Goal: Information Seeking & Learning: Learn about a topic

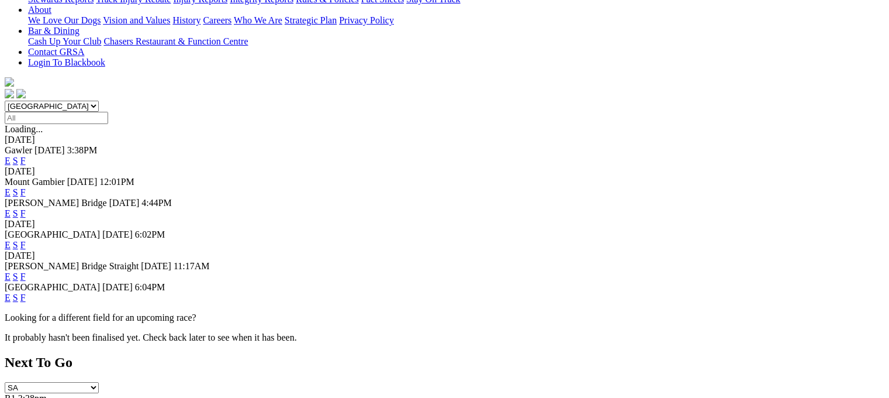
scroll to position [273, 0]
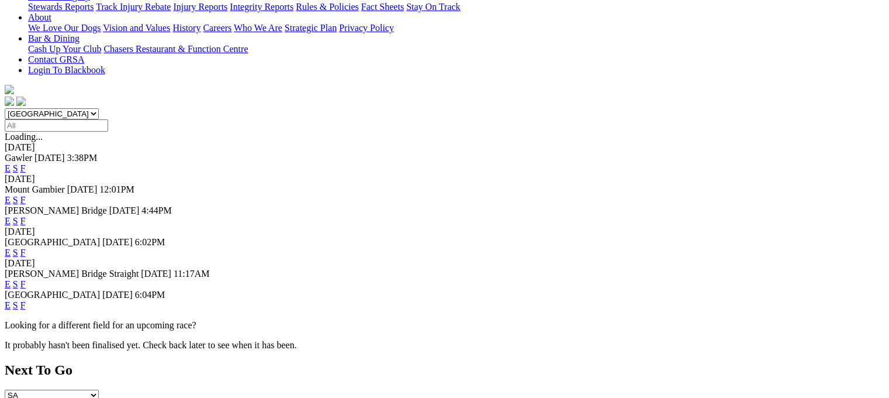
click at [26, 300] on link "F" at bounding box center [22, 305] width 5 height 10
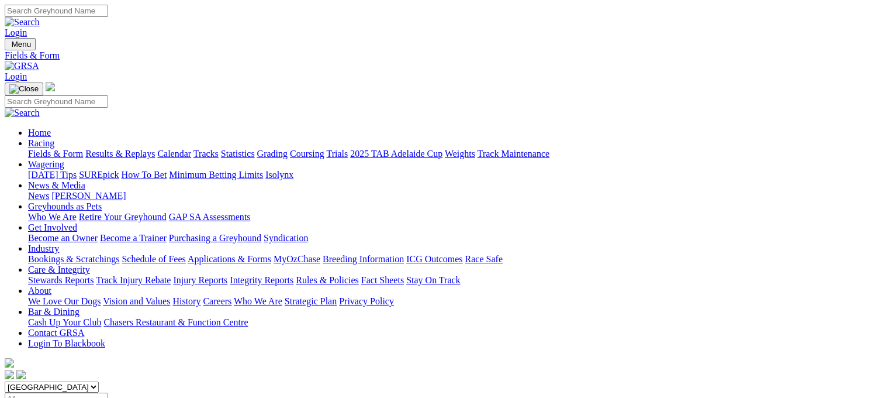
click at [60, 149] on link "Fields & Form" at bounding box center [55, 154] width 55 height 10
click at [54, 138] on link "Racing" at bounding box center [41, 143] width 26 height 10
click at [54, 149] on link "Fields & Form" at bounding box center [55, 154] width 55 height 10
click at [255, 149] on link "Statistics" at bounding box center [238, 154] width 34 height 10
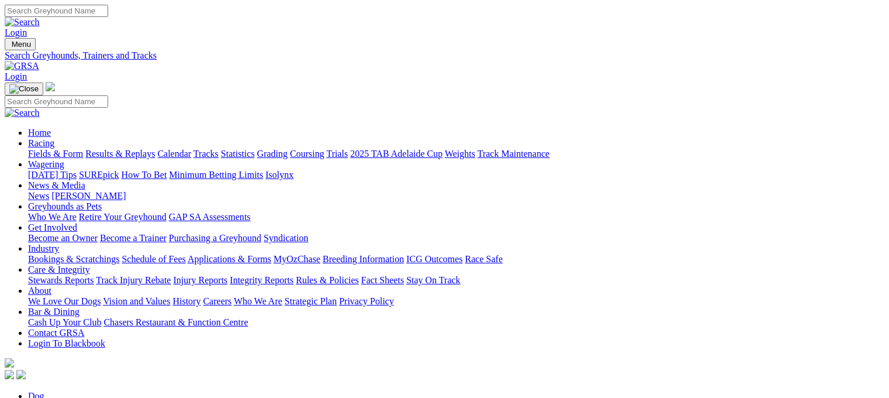
type input "russo"
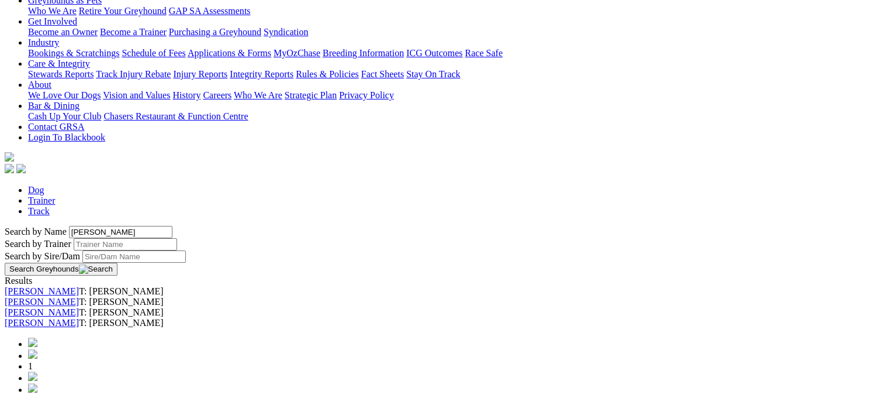
scroll to position [210, 0]
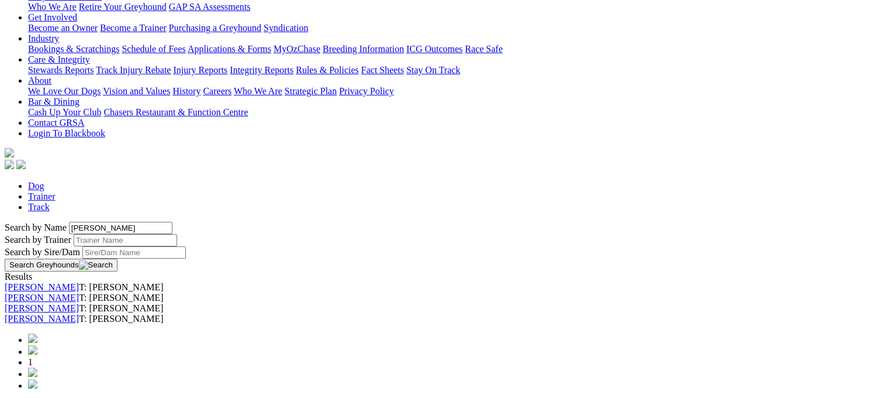
click at [79, 313] on link "[PERSON_NAME]" at bounding box center [42, 318] width 74 height 10
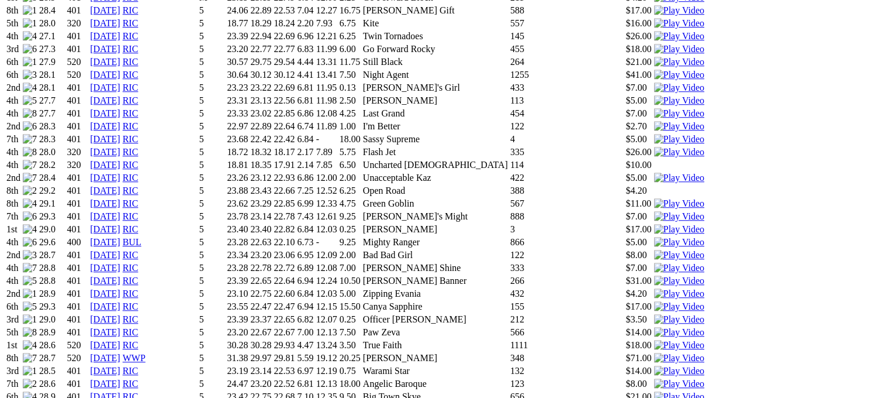
scroll to position [949, 0]
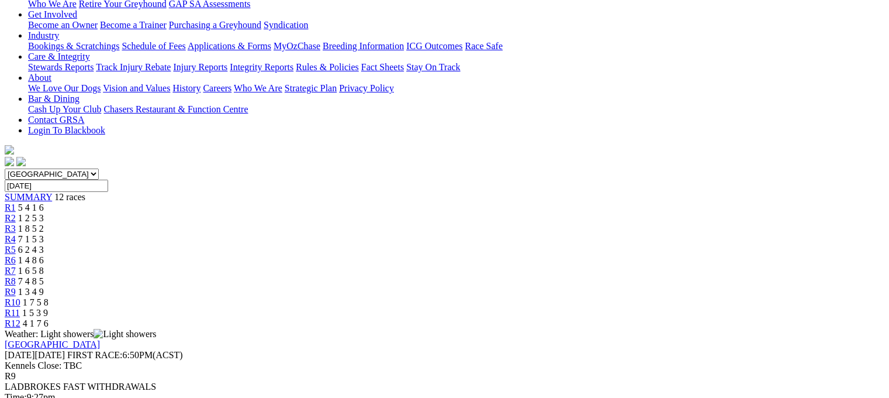
scroll to position [226, 0]
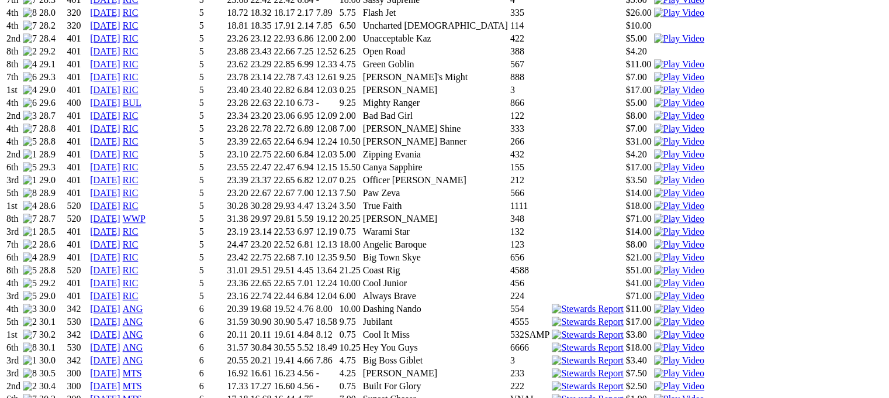
scroll to position [1088, 0]
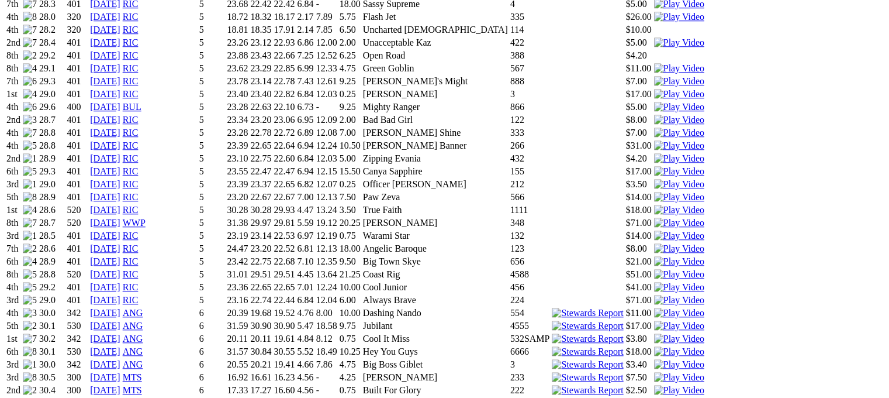
click at [654, 346] on img at bounding box center [679, 351] width 50 height 11
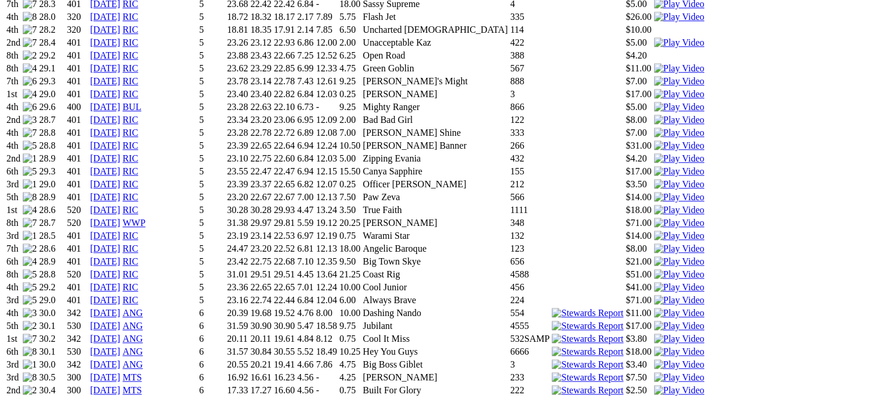
click at [654, 320] on img at bounding box center [679, 325] width 50 height 11
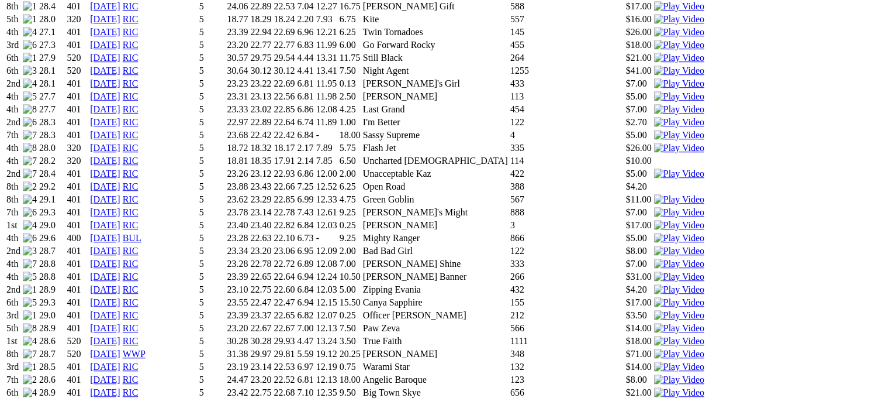
scroll to position [960, 0]
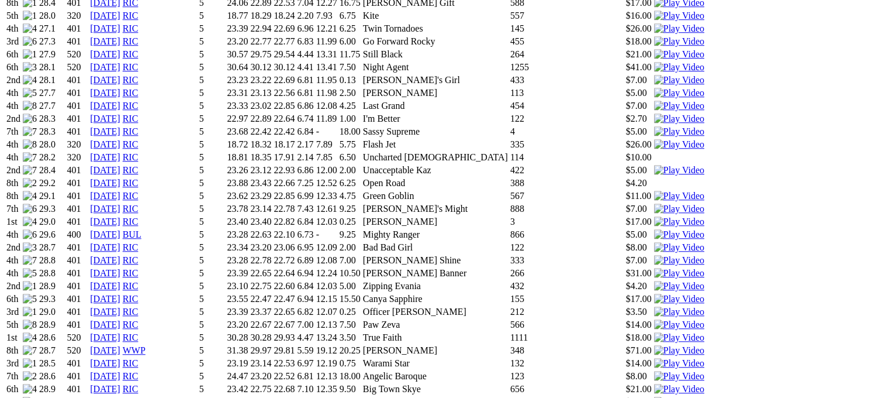
click at [654, 306] on img at bounding box center [679, 311] width 50 height 11
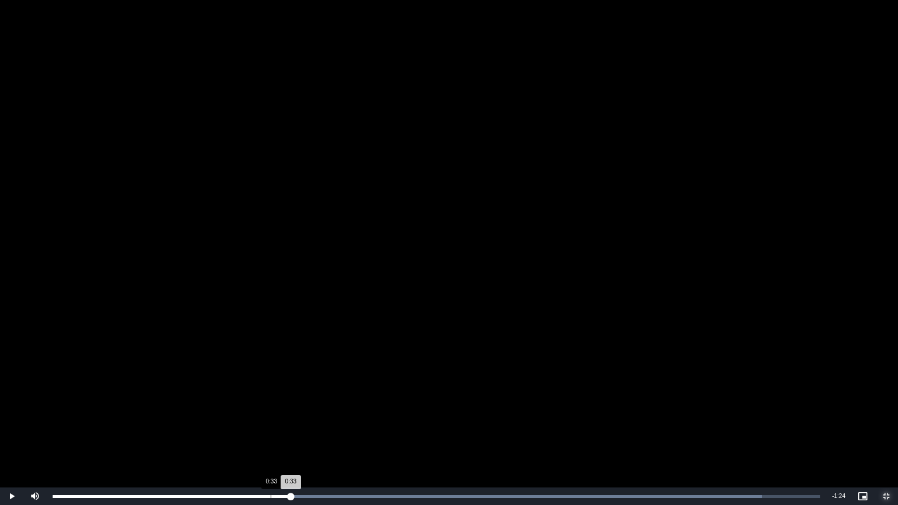
drag, startPoint x: 358, startPoint y: 495, endPoint x: 269, endPoint y: 495, distance: 88.9
click at [269, 397] on div "0:33" at bounding box center [172, 496] width 238 height 3
click at [887, 397] on span "Video Player" at bounding box center [886, 496] width 23 height 0
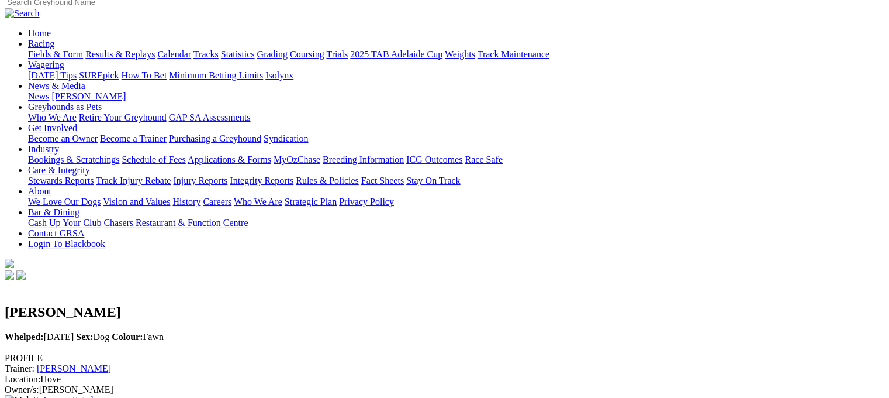
scroll to position [35, 0]
